Goal: Use online tool/utility

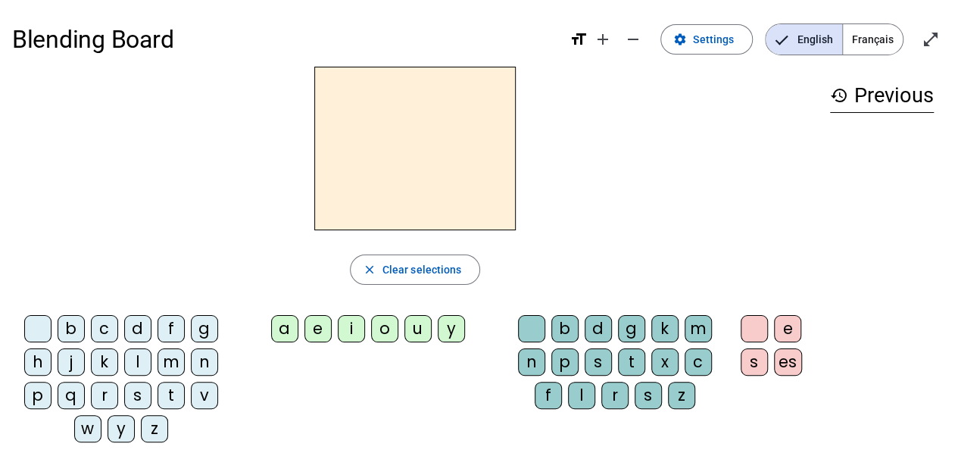
click at [138, 358] on div "l" at bounding box center [137, 361] width 27 height 27
click at [282, 332] on div "a" at bounding box center [284, 328] width 27 height 27
click at [326, 333] on div "e" at bounding box center [317, 328] width 27 height 27
click at [347, 335] on div "i" at bounding box center [351, 328] width 27 height 27
click at [313, 327] on div "e" at bounding box center [317, 328] width 27 height 27
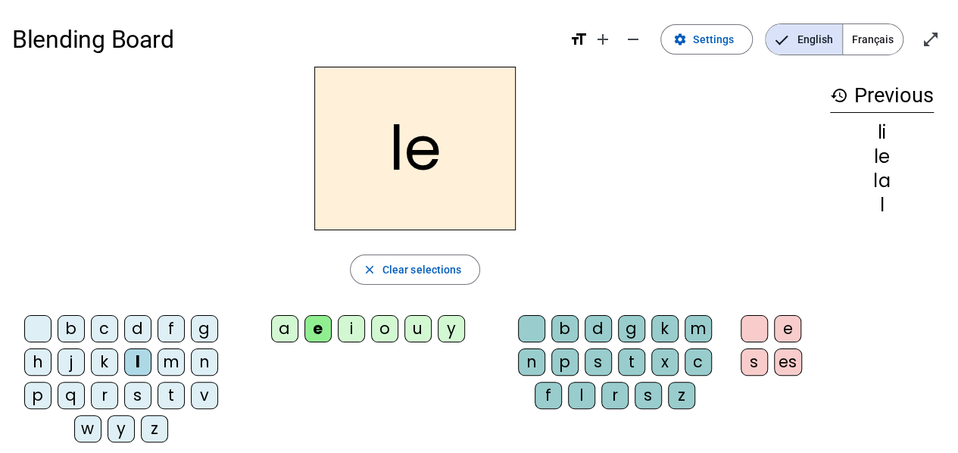
click at [101, 365] on div "k" at bounding box center [104, 361] width 27 height 27
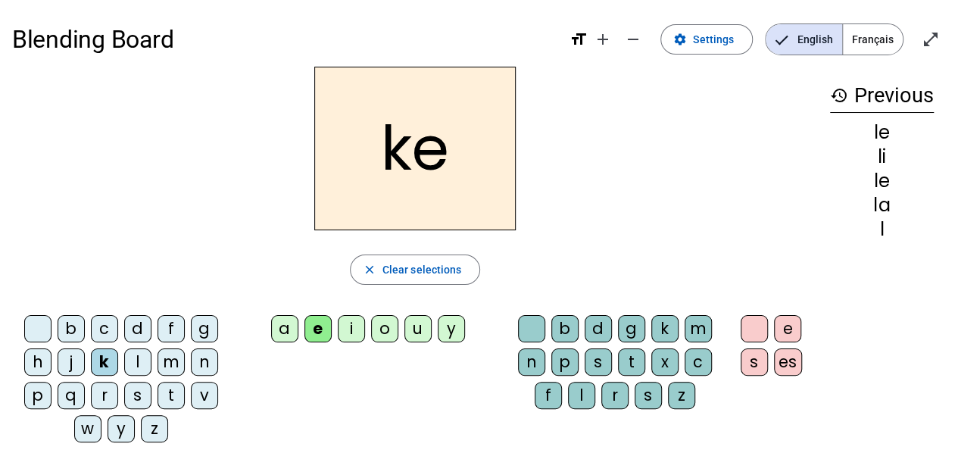
click at [165, 391] on div "t" at bounding box center [170, 395] width 27 height 27
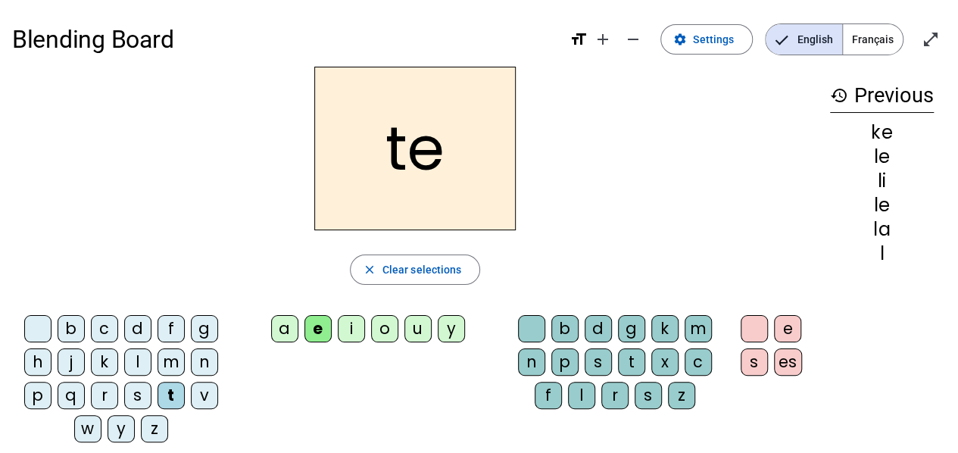
click at [347, 327] on div "i" at bounding box center [351, 328] width 27 height 27
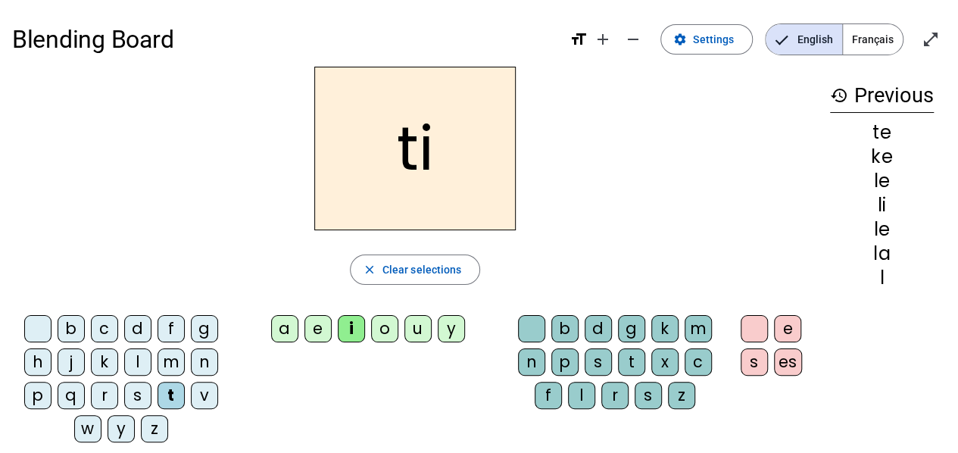
click at [444, 329] on div "y" at bounding box center [451, 328] width 27 height 27
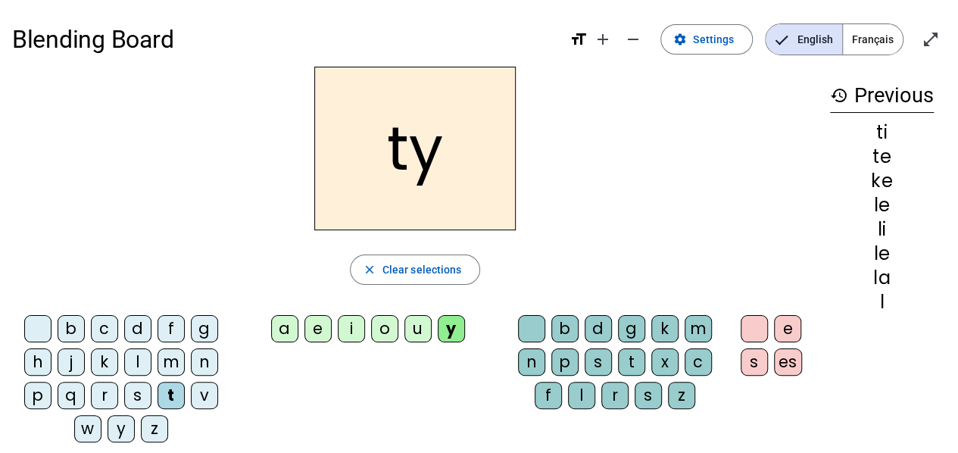
click at [408, 322] on div "u" at bounding box center [417, 328] width 27 height 27
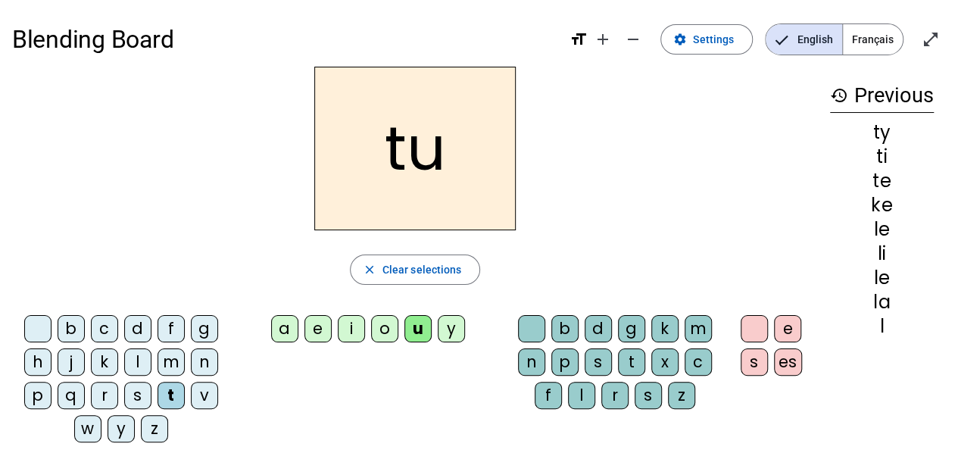
click at [284, 332] on div "a" at bounding box center [284, 328] width 27 height 27
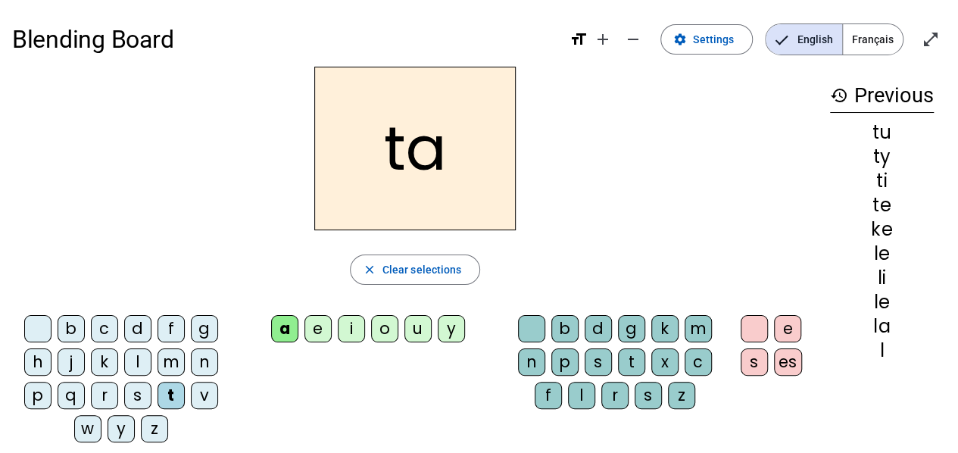
click at [134, 360] on div "l" at bounding box center [137, 361] width 27 height 27
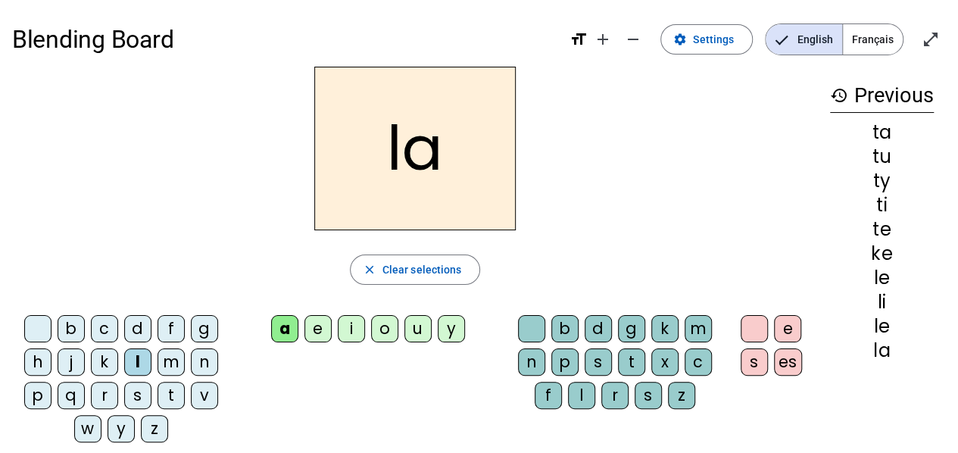
click at [579, 392] on div "l" at bounding box center [581, 395] width 27 height 27
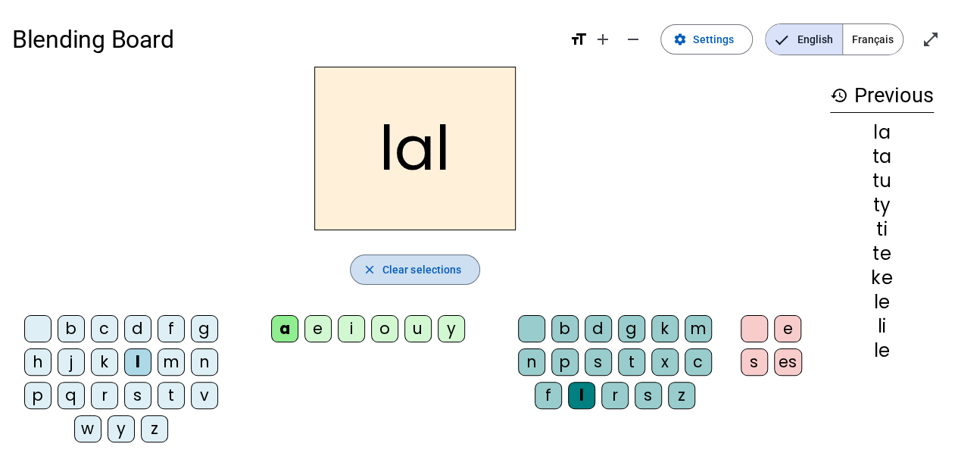
click at [416, 269] on span "Clear selections" at bounding box center [421, 269] width 79 height 18
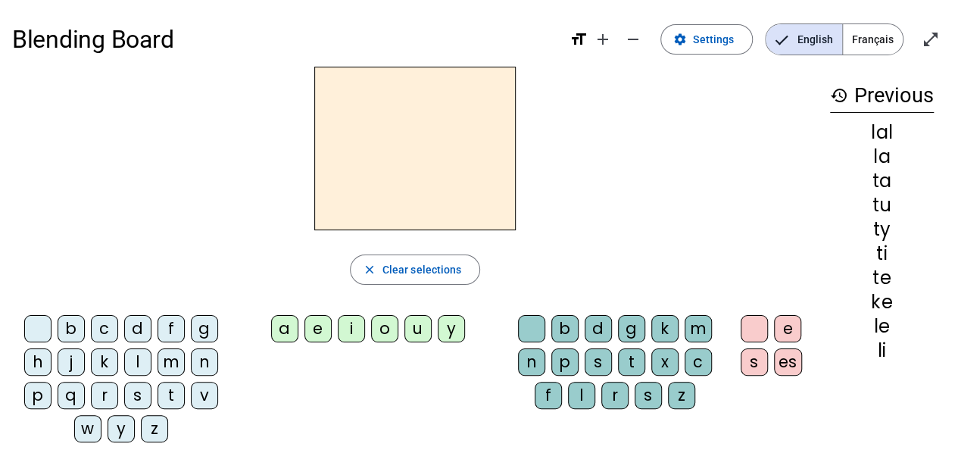
click at [139, 361] on div "l" at bounding box center [137, 361] width 27 height 27
click at [283, 332] on div "a" at bounding box center [284, 328] width 27 height 27
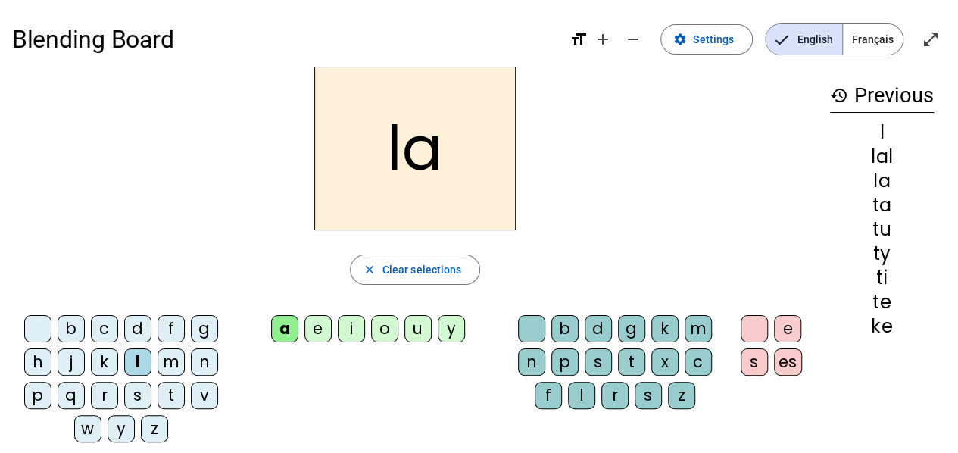
click at [413, 327] on div "u" at bounding box center [417, 328] width 27 height 27
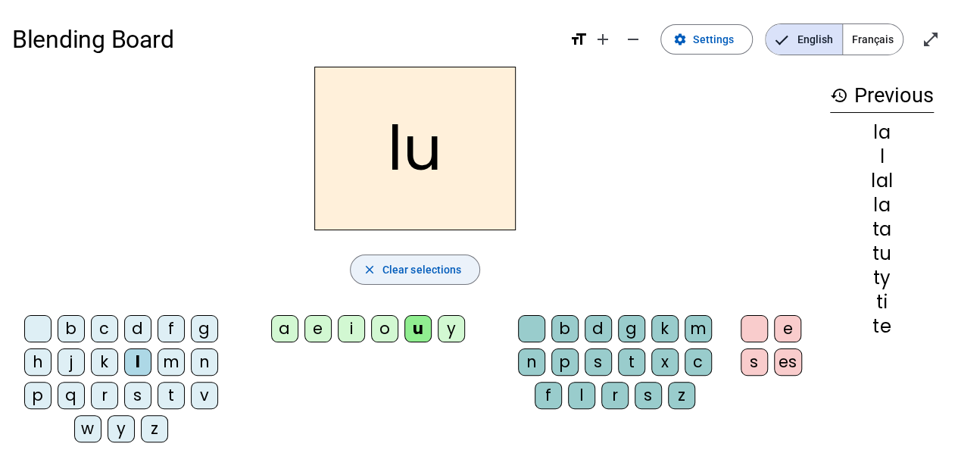
click at [444, 279] on span "button" at bounding box center [415, 269] width 129 height 36
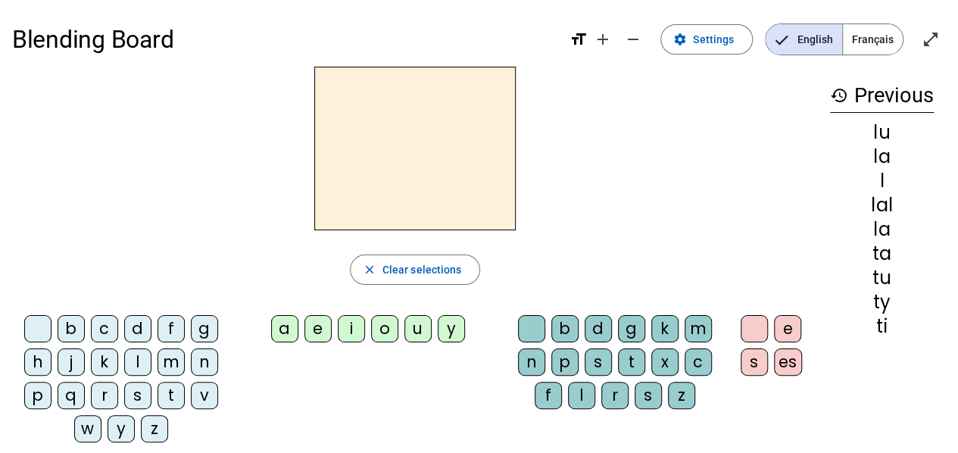
click at [286, 327] on div "a" at bounding box center [284, 328] width 27 height 27
click at [129, 364] on div "l" at bounding box center [137, 361] width 27 height 27
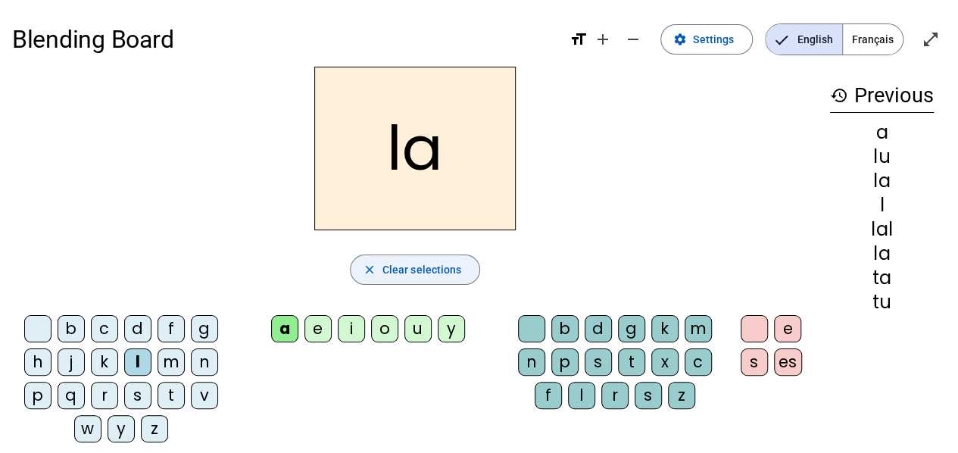
click at [394, 276] on span "Clear selections" at bounding box center [421, 269] width 79 height 18
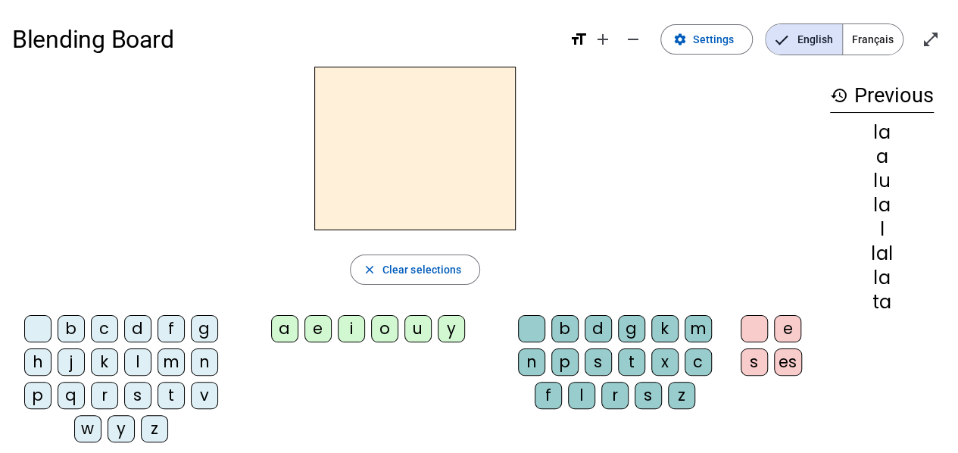
click at [291, 326] on div "a" at bounding box center [284, 328] width 27 height 27
click at [585, 386] on div "l" at bounding box center [581, 395] width 27 height 27
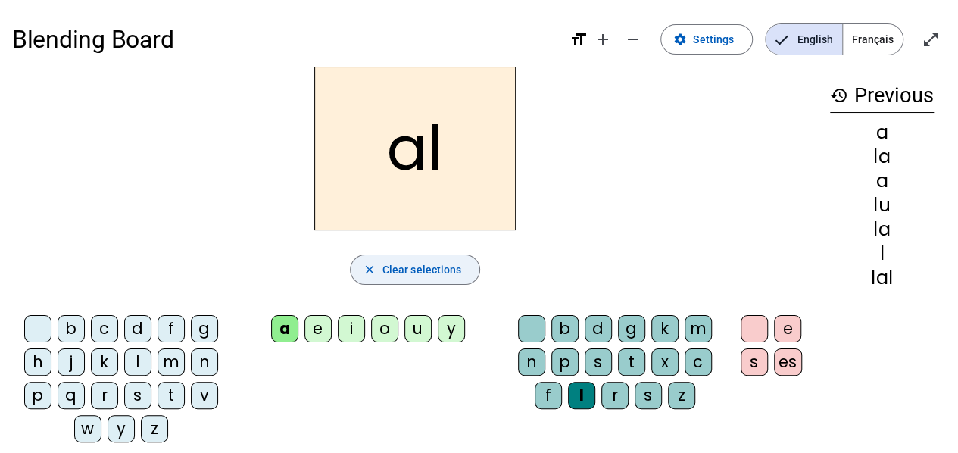
click at [414, 260] on span "Clear selections" at bounding box center [421, 269] width 79 height 18
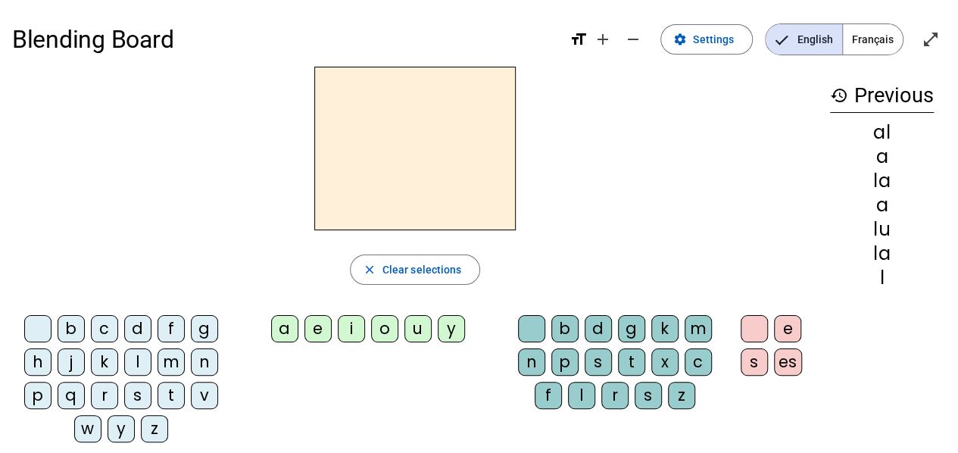
click at [322, 328] on div "e" at bounding box center [317, 328] width 27 height 27
click at [630, 357] on div "t" at bounding box center [631, 361] width 27 height 27
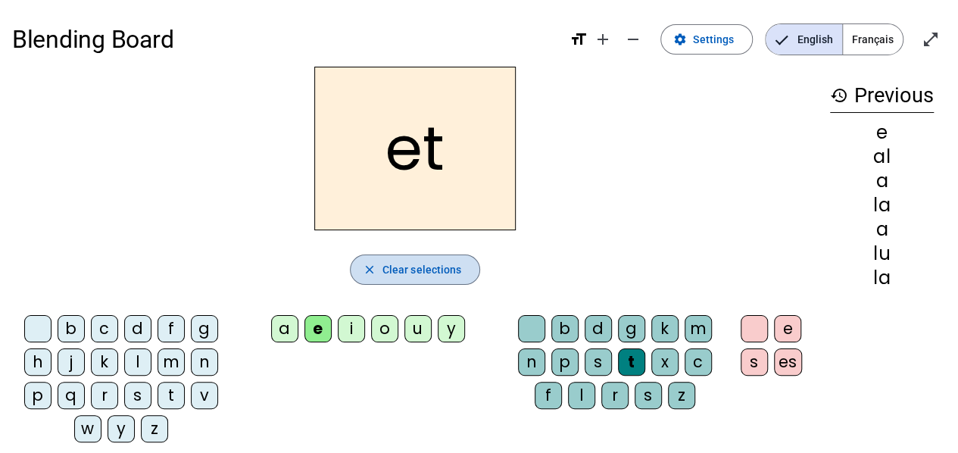
click at [414, 269] on span "Clear selections" at bounding box center [421, 269] width 79 height 18
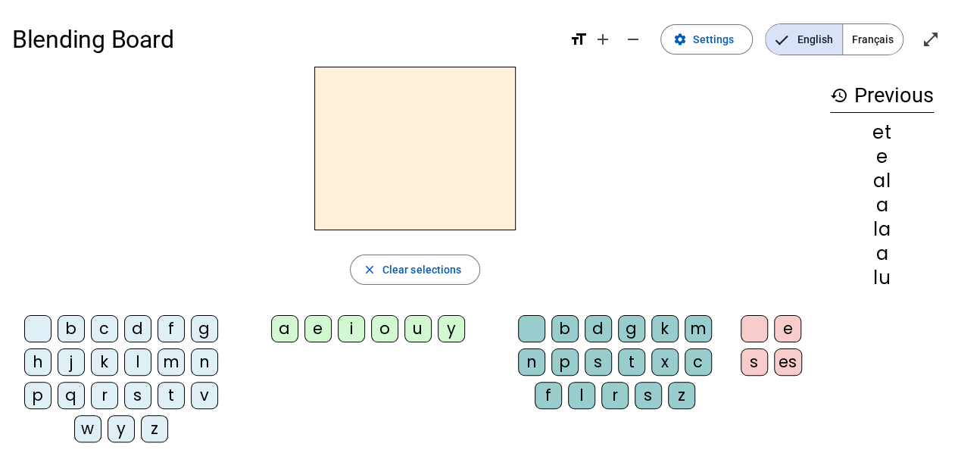
click at [415, 325] on div "u" at bounding box center [417, 328] width 27 height 27
click at [601, 325] on div "d" at bounding box center [597, 328] width 27 height 27
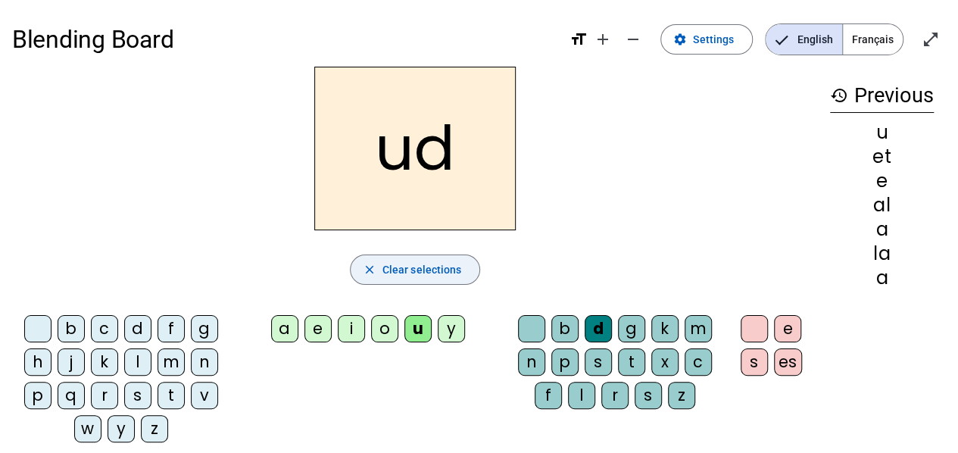
click at [443, 263] on span "Clear selections" at bounding box center [421, 269] width 79 height 18
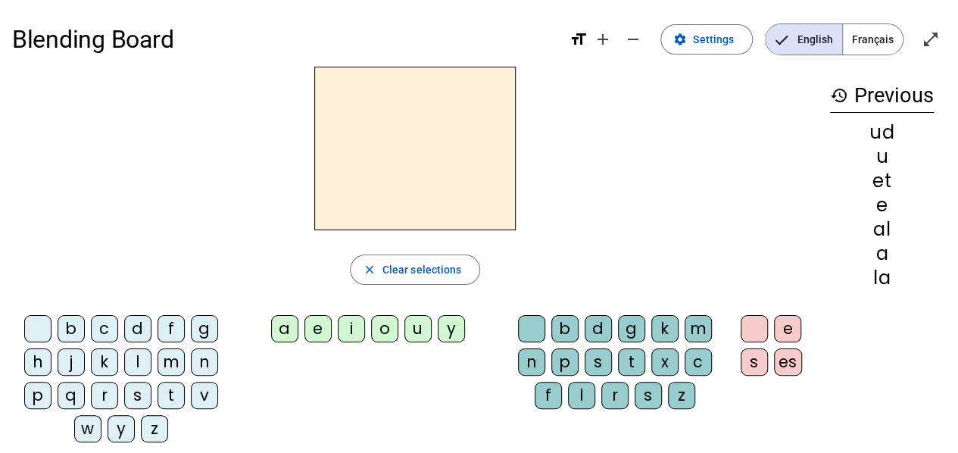
click at [317, 326] on div "e" at bounding box center [317, 328] width 27 height 27
click at [589, 394] on div "l" at bounding box center [581, 395] width 27 height 27
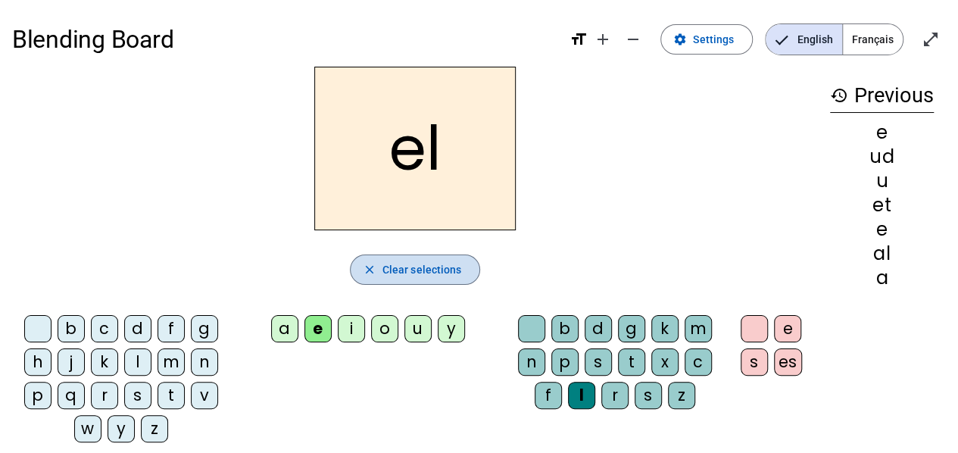
click at [435, 264] on span "Clear selections" at bounding box center [421, 269] width 79 height 18
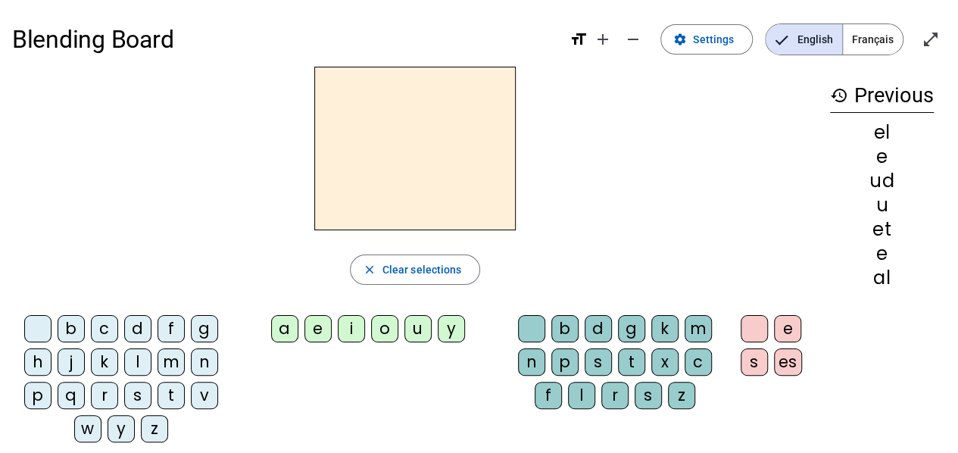
click at [354, 328] on div "i" at bounding box center [351, 328] width 27 height 27
click at [695, 326] on div "m" at bounding box center [697, 328] width 27 height 27
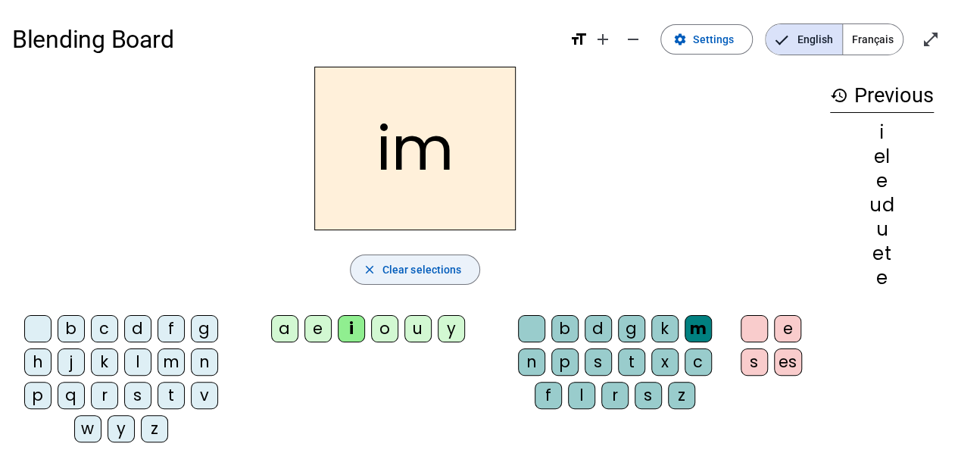
click at [443, 267] on span "Clear selections" at bounding box center [421, 269] width 79 height 18
